Goal: Transaction & Acquisition: Purchase product/service

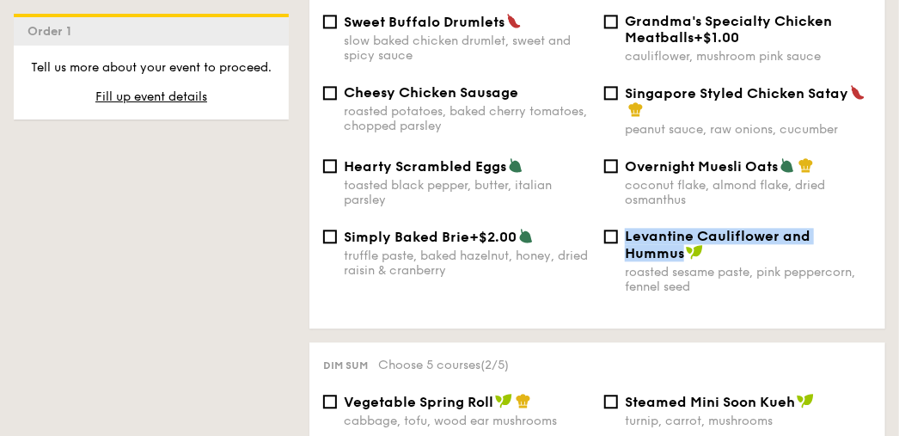
scroll to position [1290, 0]
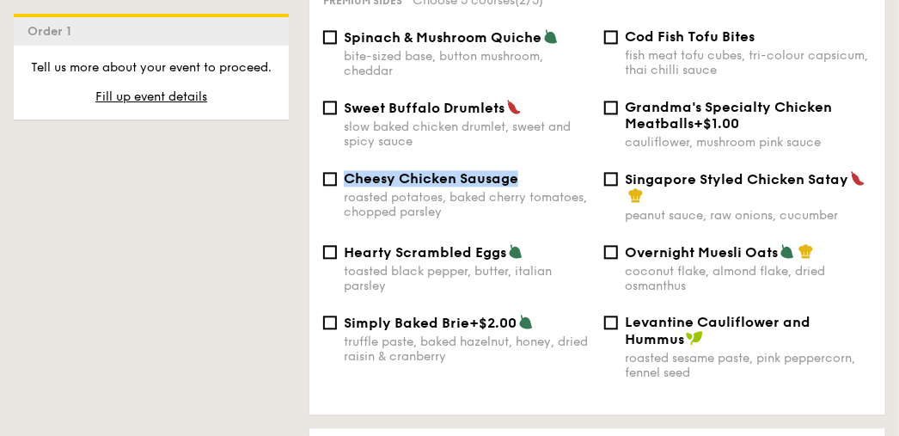
drag, startPoint x: 516, startPoint y: 172, endPoint x: 346, endPoint y: 171, distance: 169.4
click at [346, 171] on span "Cheesy Chicken Sausage" at bounding box center [431, 178] width 175 height 16
copy span "Cheesy Chicken Sausage"
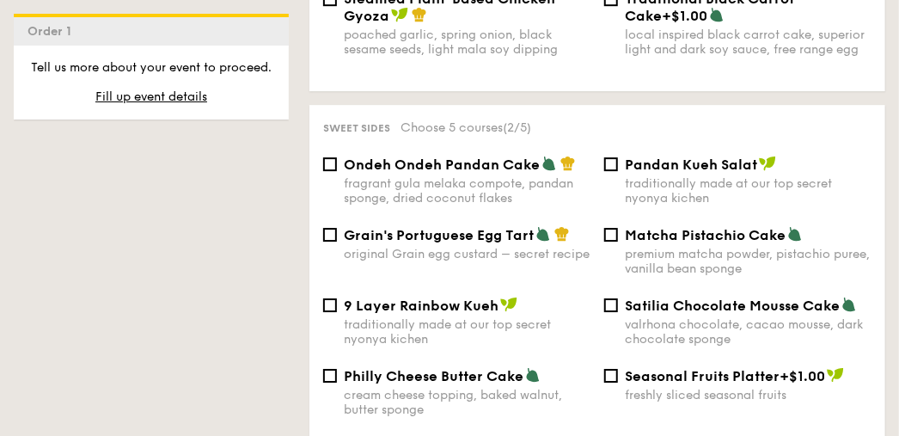
scroll to position [1978, 0]
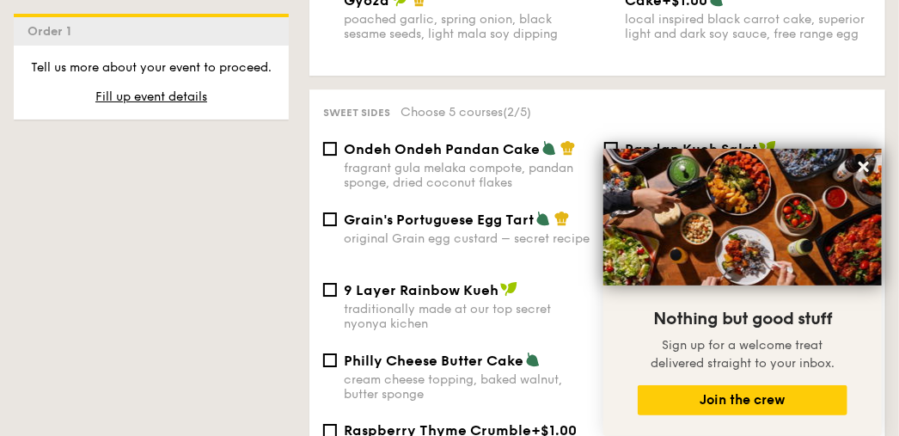
click at [865, 168] on icon at bounding box center [864, 167] width 10 height 10
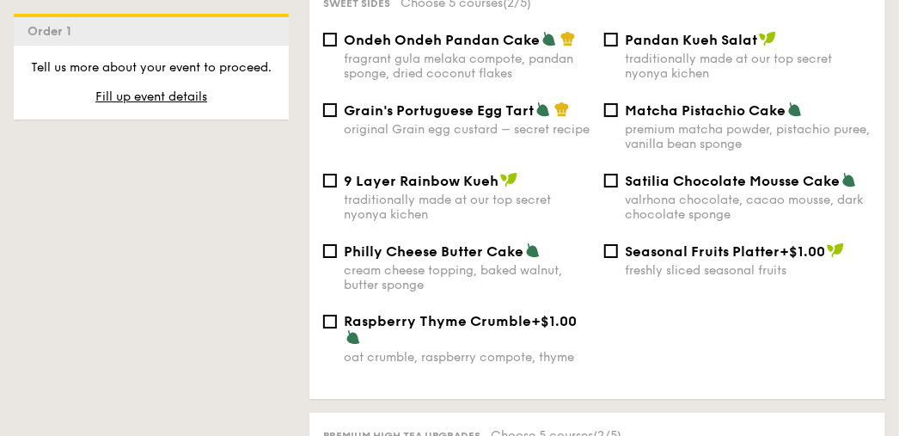
scroll to position [2064, 0]
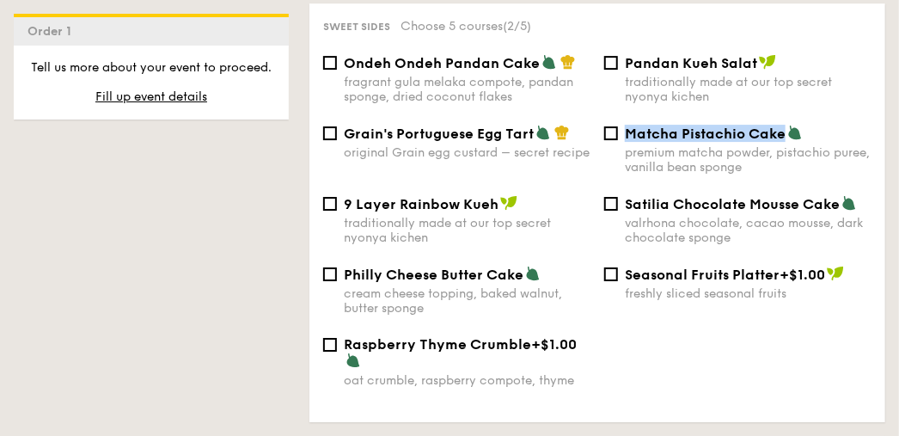
drag, startPoint x: 784, startPoint y: 132, endPoint x: 621, endPoint y: 135, distance: 163.4
click at [621, 135] on div "Matcha Pistachio Cake premium matcha powder, pistachio puree, vanilla bean spon…" at bounding box center [738, 150] width 281 height 50
copy span "Matcha Pistachio Cake"
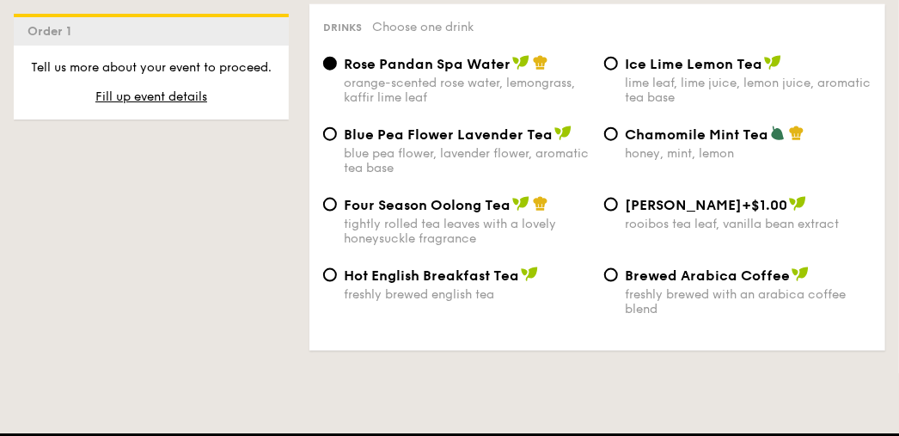
scroll to position [3095, 0]
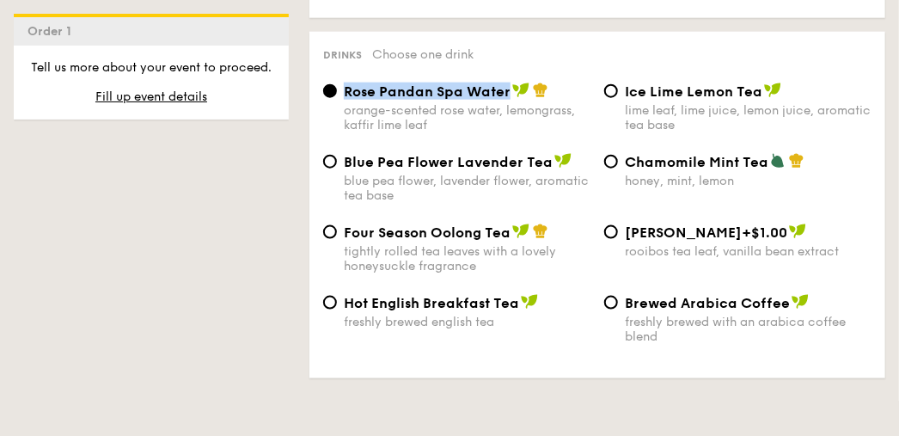
drag, startPoint x: 508, startPoint y: 109, endPoint x: 346, endPoint y: 111, distance: 161.7
click at [346, 100] on span "Rose Pandan Spa Water" at bounding box center [427, 91] width 167 height 16
copy span "Rose Pandan Spa Water"
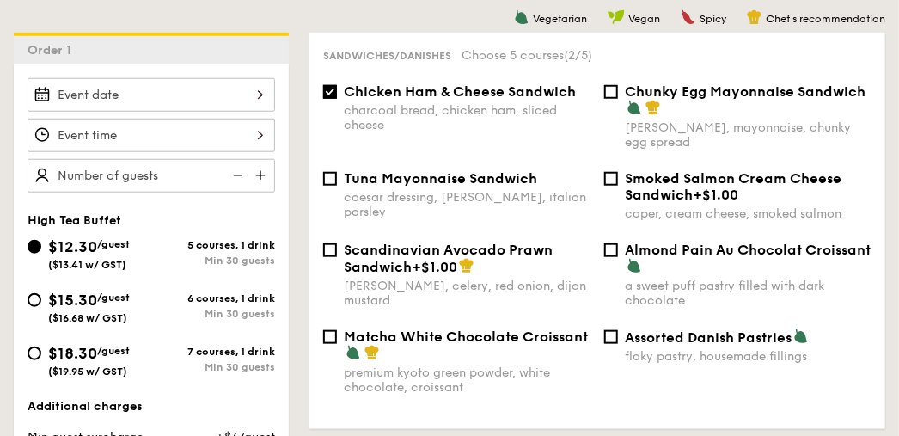
scroll to position [516, 0]
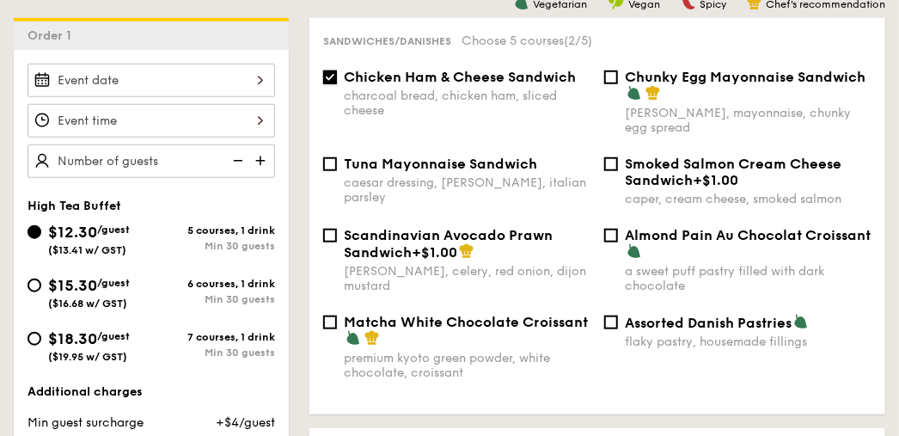
click at [328, 77] on input "Chicken Ham & Cheese Sandwich charcoal bread, chicken ham, sliced cheese" at bounding box center [330, 78] width 14 height 14
checkbox input "false"
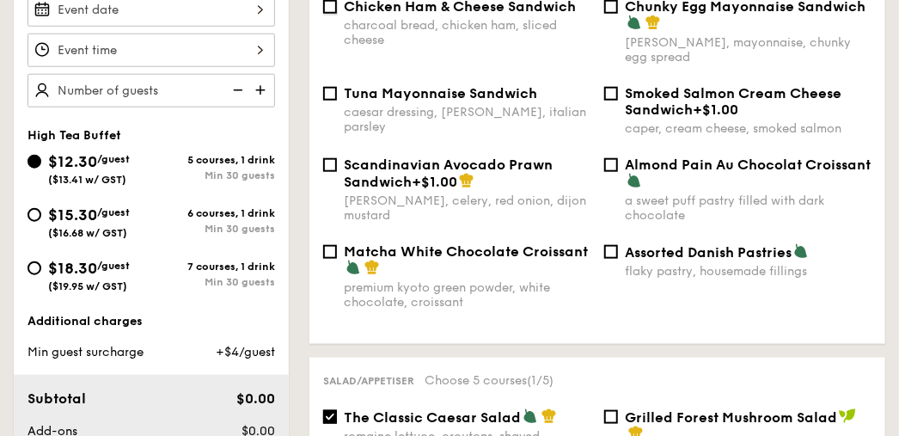
scroll to position [602, 0]
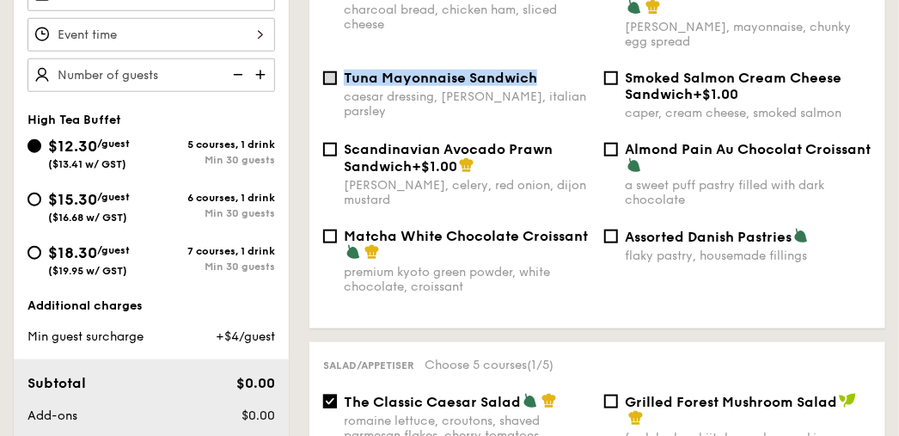
drag, startPoint x: 534, startPoint y: 80, endPoint x: 336, endPoint y: 78, distance: 197.8
click at [336, 102] on label "Tuna Mayonnaise Sandwich caesar dressing, [GEOGRAPHIC_DATA], italian parsley" at bounding box center [456, 110] width 267 height 16
copy label "Tuna Mayonnaise Sandwich"
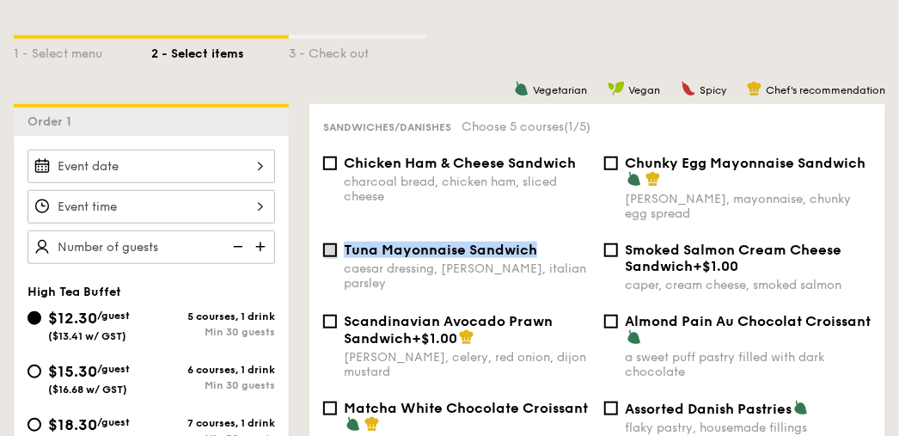
click at [331, 250] on input "Tuna Mayonnaise Sandwich caesar dressing, [GEOGRAPHIC_DATA], italian parsley" at bounding box center [330, 250] width 14 height 14
checkbox input "true"
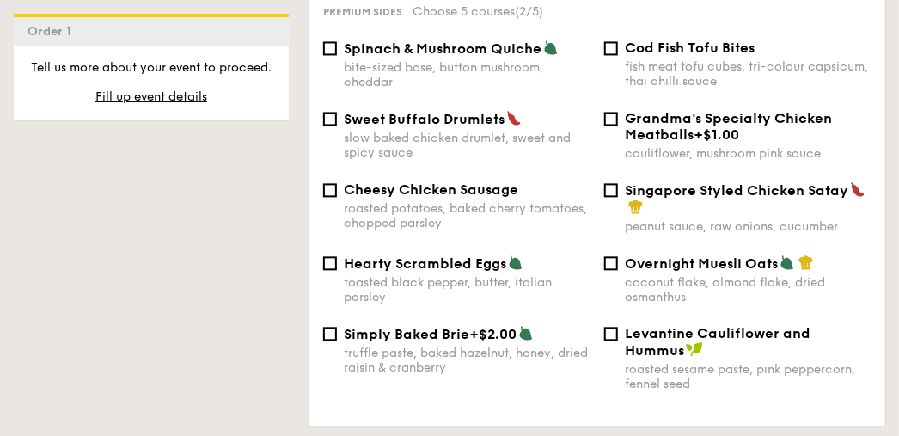
scroll to position [1290, 0]
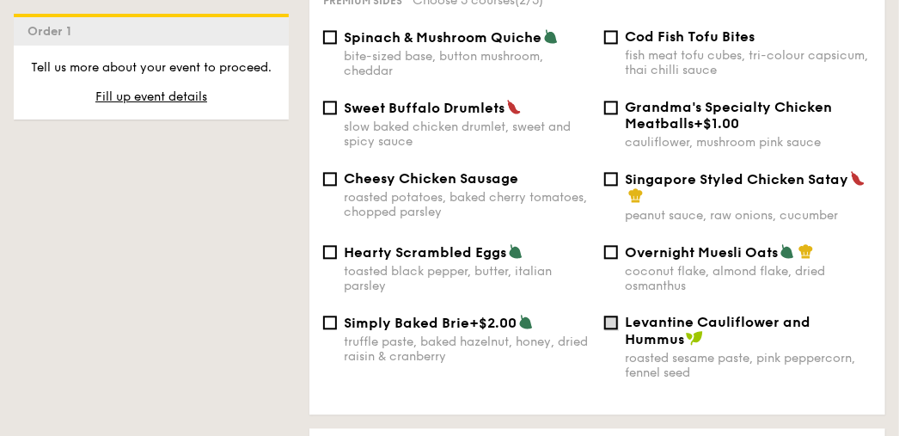
click at [610, 318] on input "Levantine Cauliflower and Hummus roasted sesame paste, pink peppercorn, fennel …" at bounding box center [611, 323] width 14 height 14
checkbox input "true"
click at [329, 174] on input "Cheesy Chicken Sausage roasted potatoes, baked cherry tomatoes, chopped parsley" at bounding box center [330, 179] width 14 height 14
click at [378, 170] on span "Cheesy Chicken Sausage" at bounding box center [431, 178] width 175 height 16
click at [337, 172] on input "Cheesy Chicken Sausage roasted potatoes, baked cherry tomatoes, chopped parsley" at bounding box center [330, 179] width 14 height 14
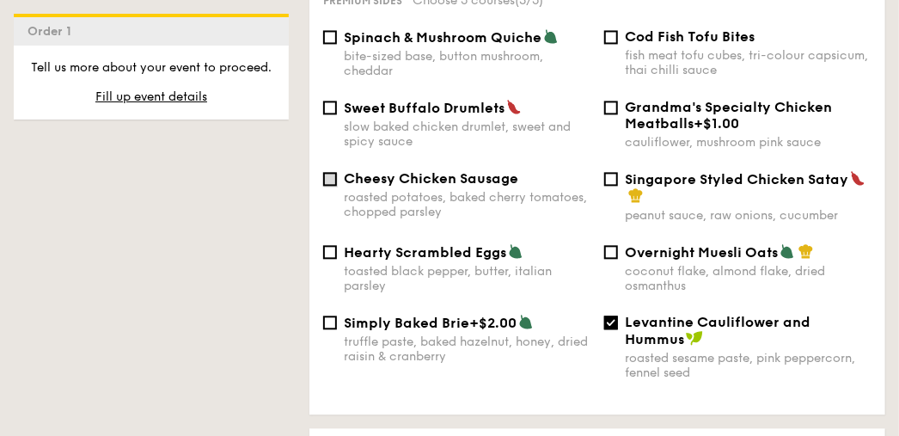
click at [334, 172] on input "Cheesy Chicken Sausage roasted potatoes, baked cherry tomatoes, chopped parsley" at bounding box center [330, 179] width 14 height 14
checkbox input "true"
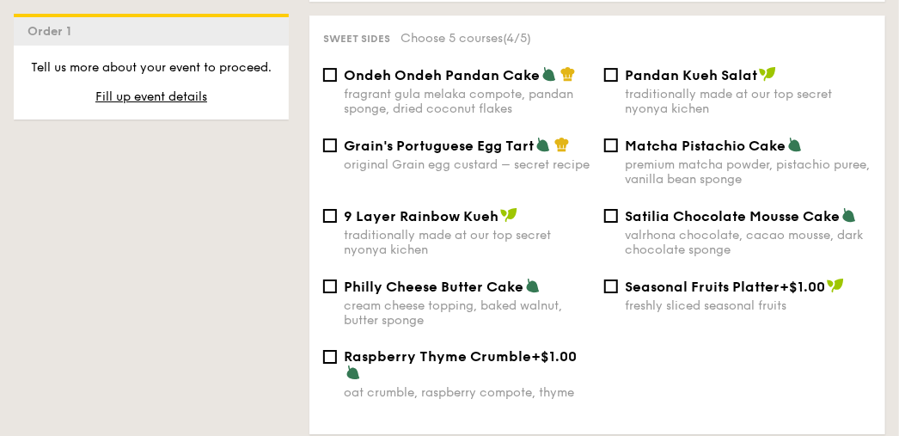
scroll to position [2064, 0]
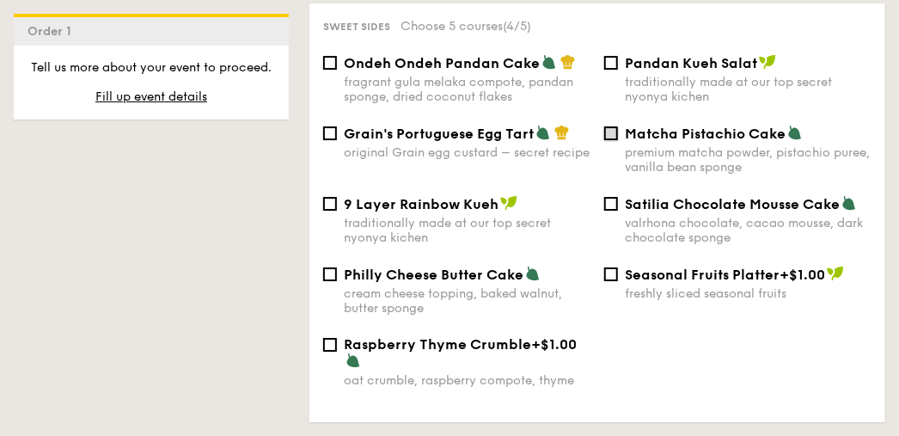
click at [609, 132] on input "Matcha Pistachio Cake premium matcha powder, pistachio puree, vanilla bean spon…" at bounding box center [611, 133] width 14 height 14
checkbox input "true"
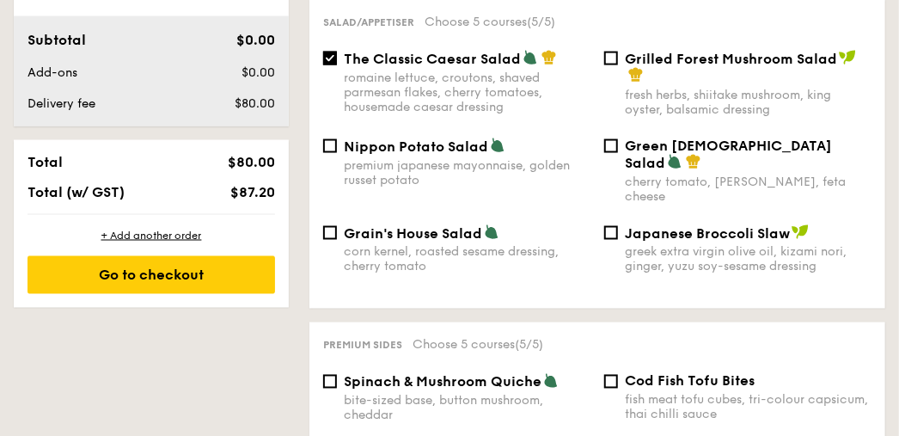
scroll to position [946, 0]
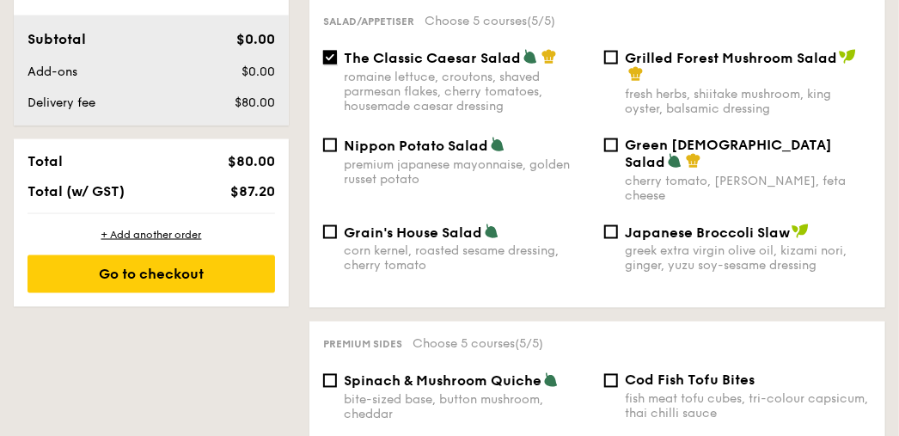
click at [330, 61] on input "The Classic Caesar Salad romaine lettuce, croutons, shaved parmesan flakes, che…" at bounding box center [330, 58] width 14 height 14
checkbox input "false"
drag, startPoint x: 481, startPoint y: 223, endPoint x: 346, endPoint y: 224, distance: 135.0
click at [346, 225] on span "Grain's House Salad" at bounding box center [413, 232] width 138 height 16
copy span "Grain's House Salad"
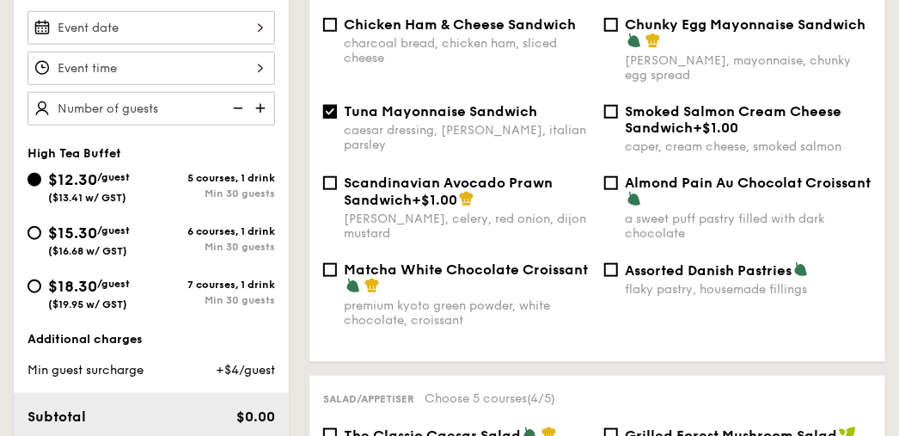
scroll to position [516, 0]
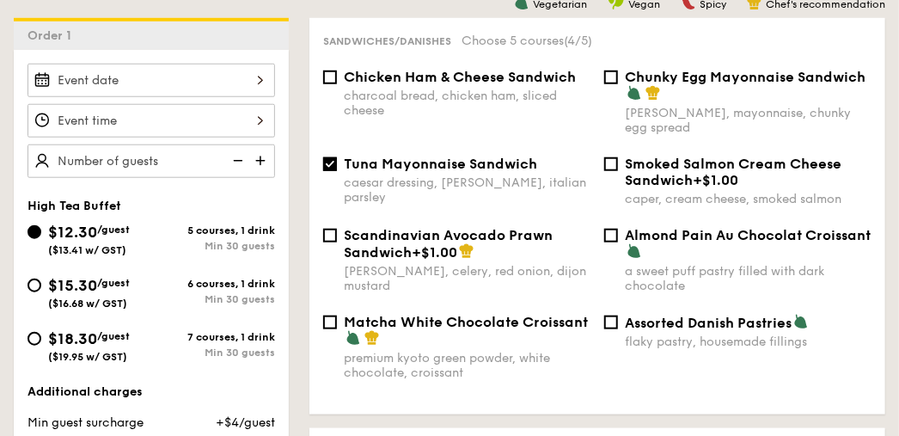
scroll to position [478, 0]
select select
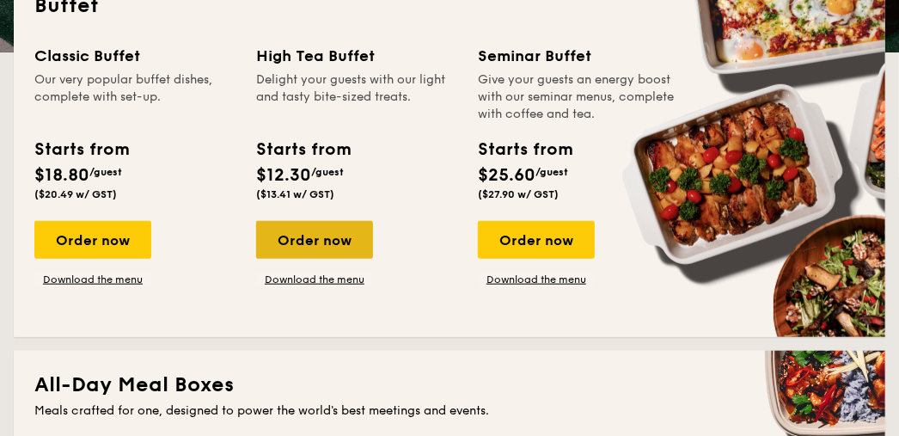
click at [323, 243] on div "Order now" at bounding box center [314, 240] width 117 height 38
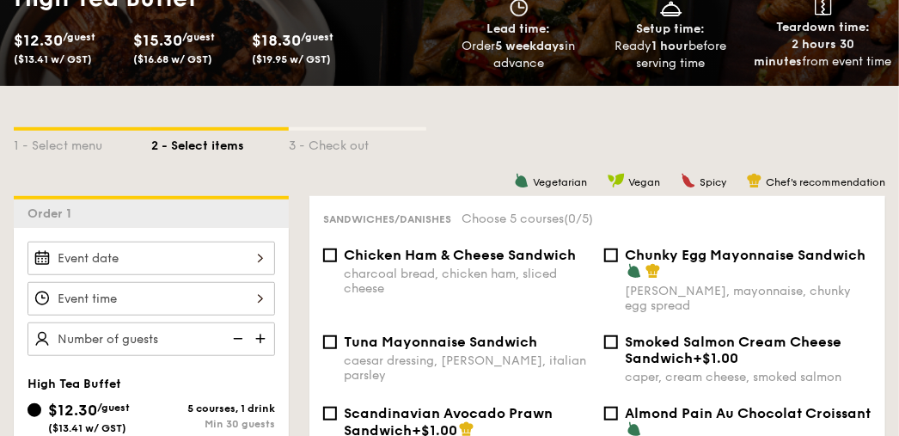
scroll to position [344, 0]
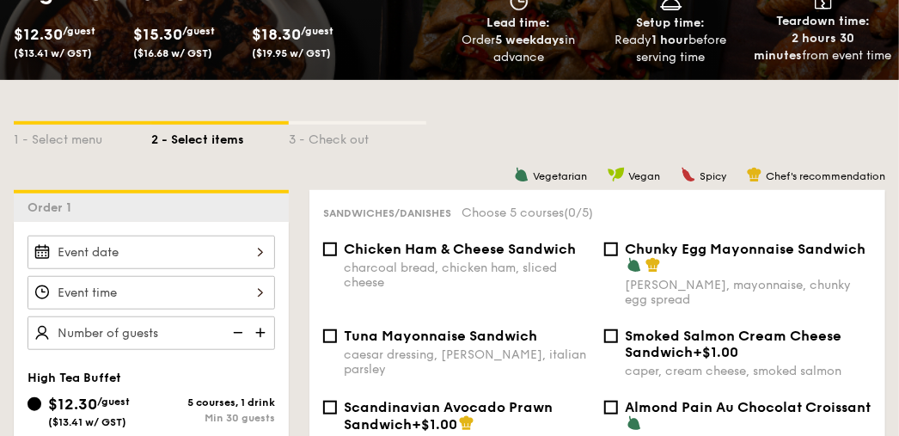
click at [241, 331] on img at bounding box center [237, 332] width 26 height 33
type input "20 guests"
click at [241, 331] on img at bounding box center [237, 332] width 26 height 33
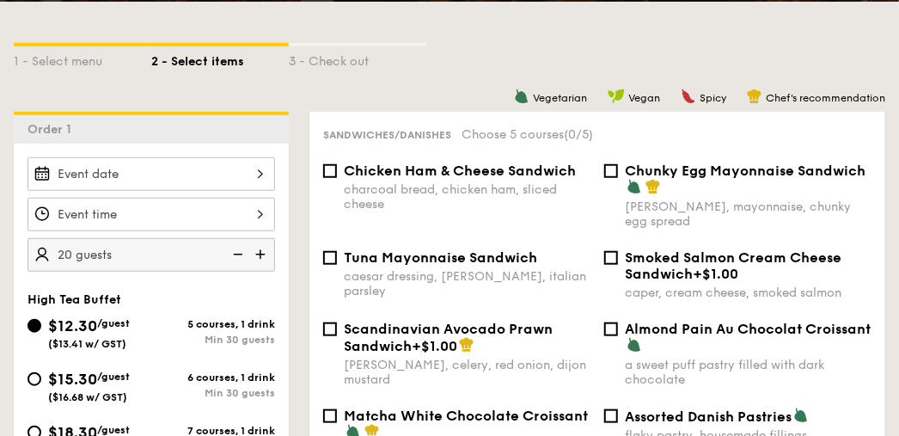
scroll to position [516, 0]
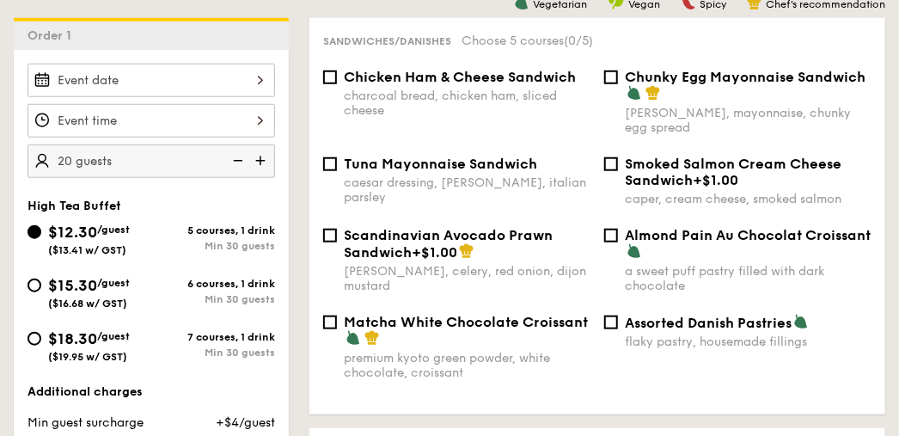
click at [237, 156] on img at bounding box center [237, 160] width 26 height 33
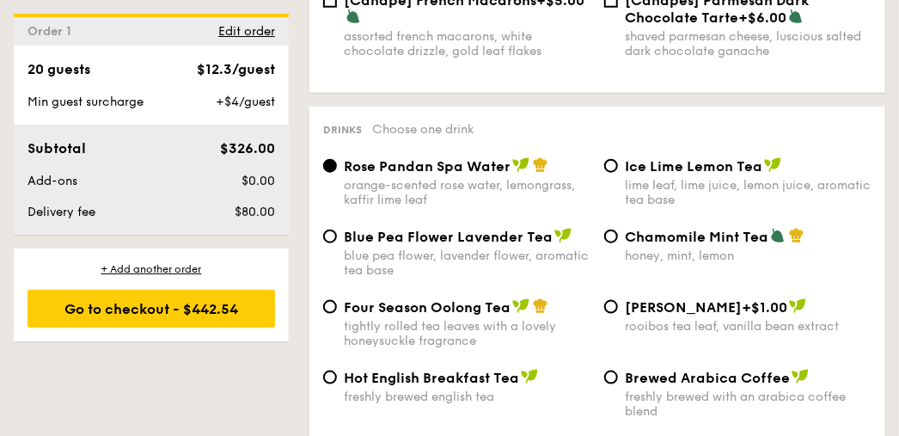
scroll to position [3095, 0]
